Goal: Information Seeking & Learning: Learn about a topic

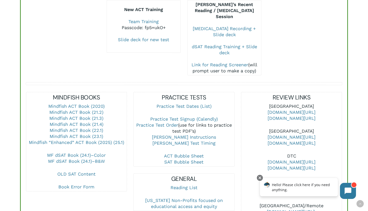
scroll to position [129, 0]
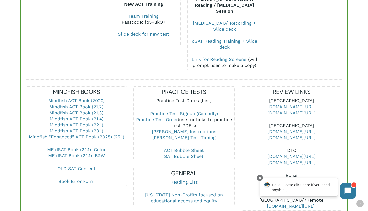
click at [166, 98] on link "Practice Test Dates (List)" at bounding box center [184, 100] width 55 height 5
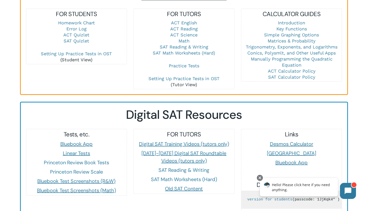
scroll to position [294, 0]
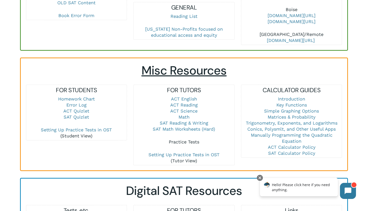
click at [180, 139] on link "Practice Tests" at bounding box center [184, 141] width 31 height 5
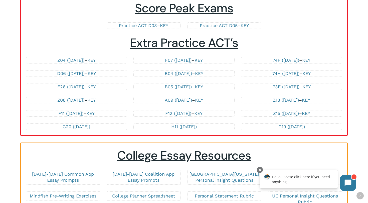
scroll to position [1063, 0]
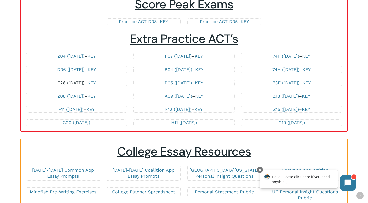
click at [81, 82] on link "E26 ([DATE])" at bounding box center [70, 82] width 27 height 5
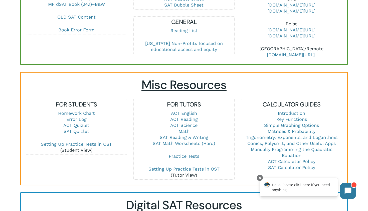
scroll to position [253, 0]
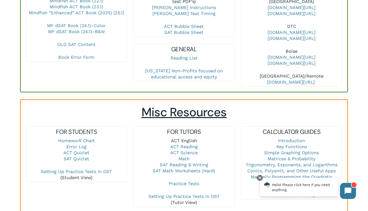
click at [179, 138] on link "ACT English" at bounding box center [184, 140] width 26 height 5
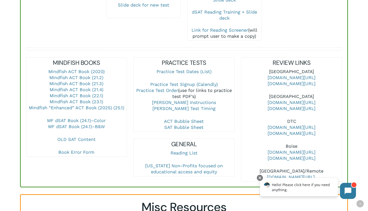
scroll to position [267, 0]
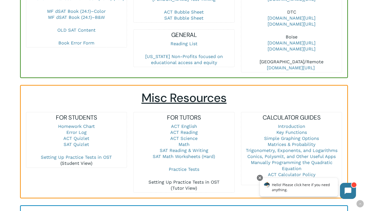
click at [175, 179] on link "Setting Up Practice Tests in OST" at bounding box center [184, 181] width 71 height 5
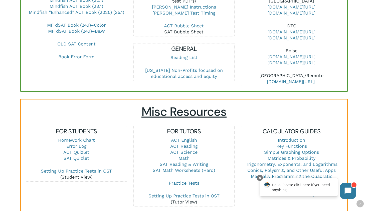
scroll to position [315, 0]
